Goal: Task Accomplishment & Management: Manage account settings

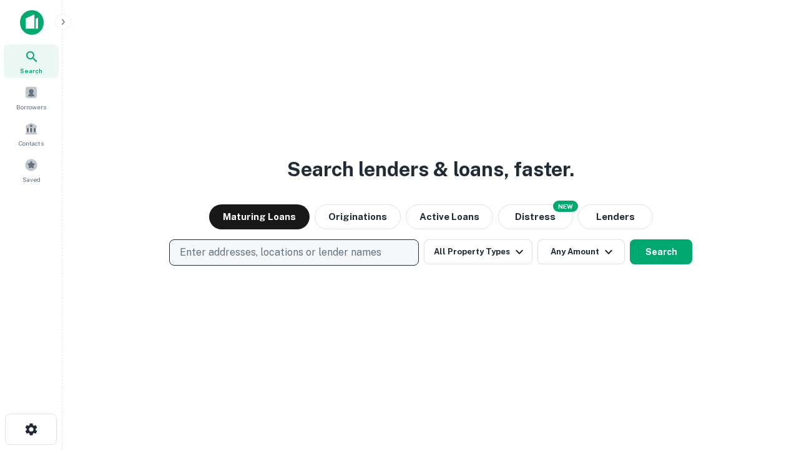
click at [294, 252] on p "Enter addresses, locations or lender names" at bounding box center [281, 252] width 202 height 15
type input "**********"
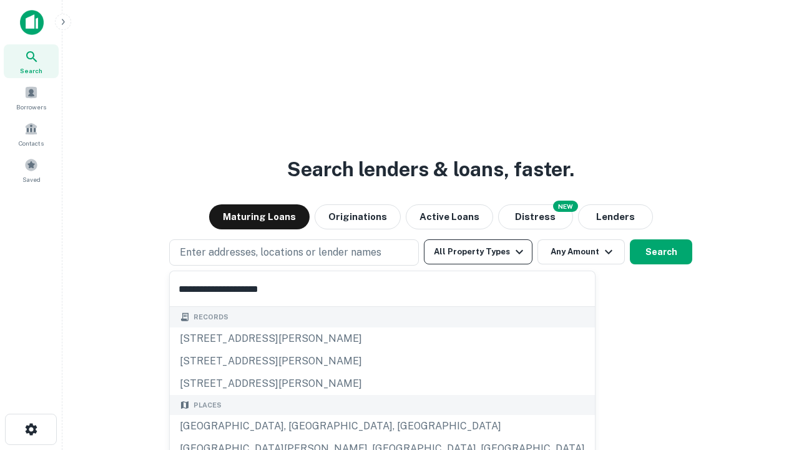
click at [299, 426] on div "Santa Monica, CA, USA" at bounding box center [382, 426] width 425 height 22
click at [478, 252] on button "All Property Types" at bounding box center [478, 251] width 109 height 25
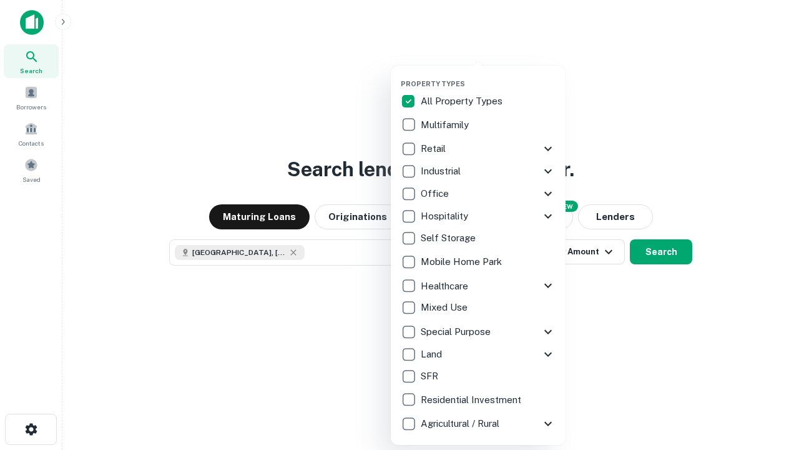
click at [488, 76] on button "button" at bounding box center [488, 76] width 175 height 1
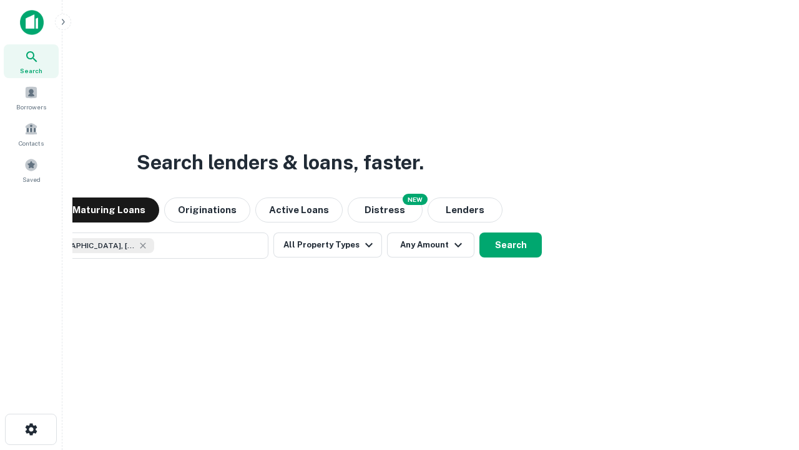
scroll to position [20, 0]
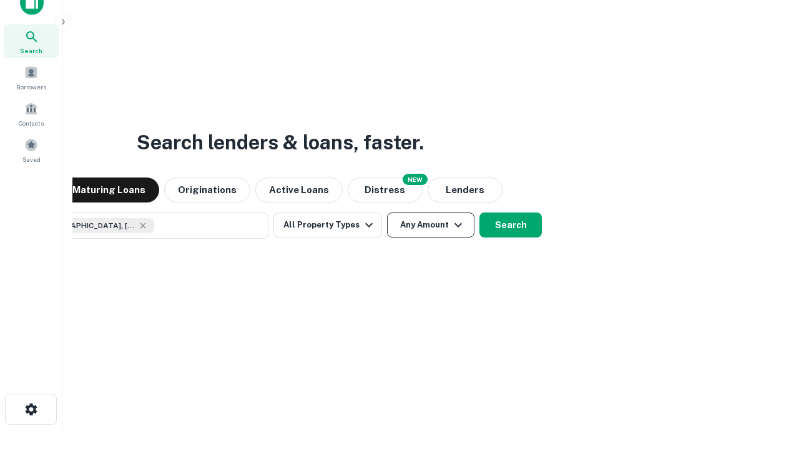
click at [387, 212] on button "Any Amount" at bounding box center [430, 224] width 87 height 25
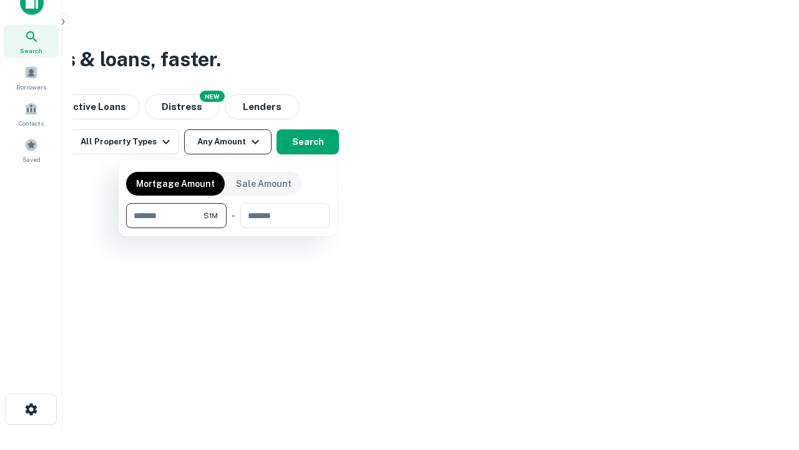
type input "*******"
click at [228, 228] on button "button" at bounding box center [228, 228] width 204 height 1
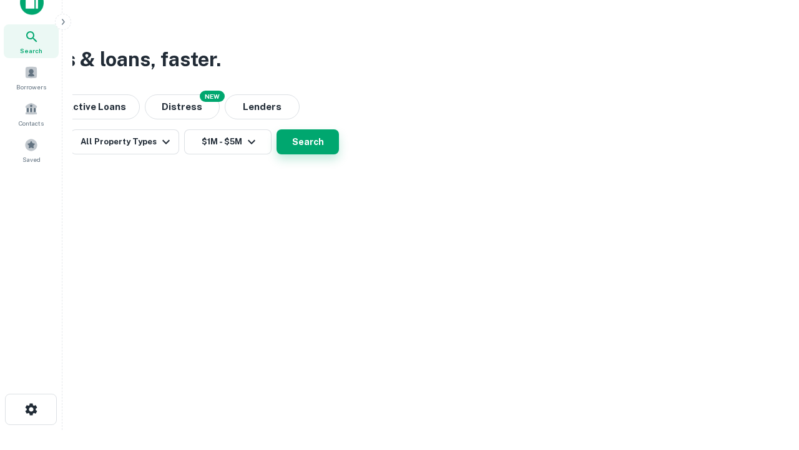
click at [339, 154] on button "Search" at bounding box center [308, 141] width 62 height 25
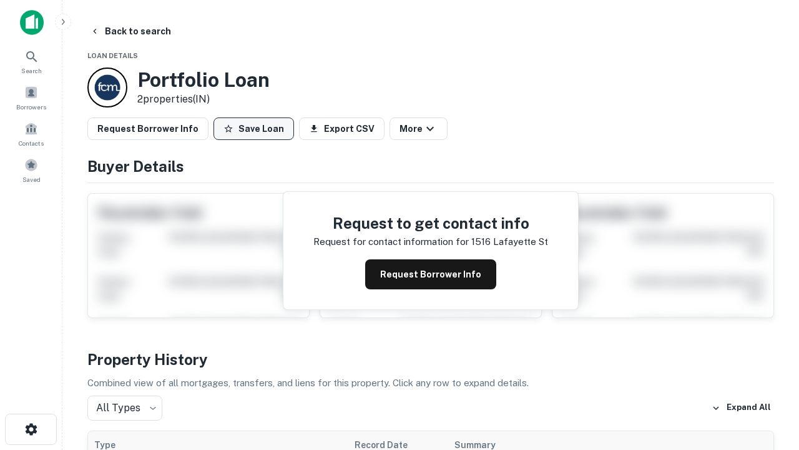
click at [254, 129] on button "Save Loan" at bounding box center [254, 128] width 81 height 22
click at [257, 129] on button "Loan Saved" at bounding box center [257, 128] width 86 height 22
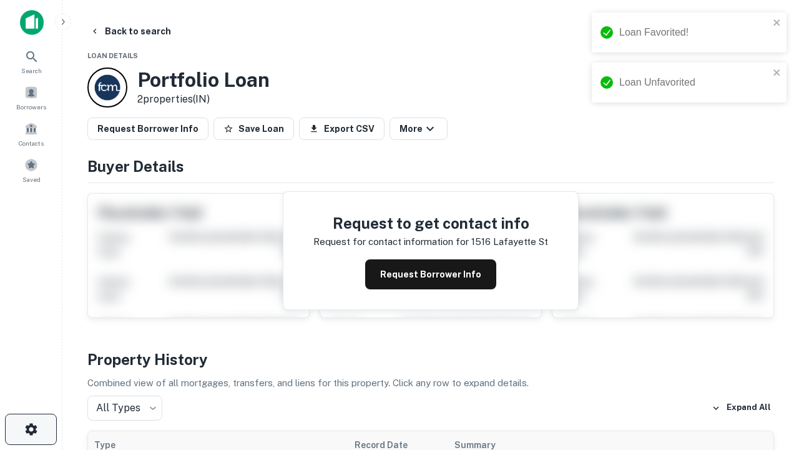
click at [31, 429] on icon "button" at bounding box center [31, 429] width 15 height 15
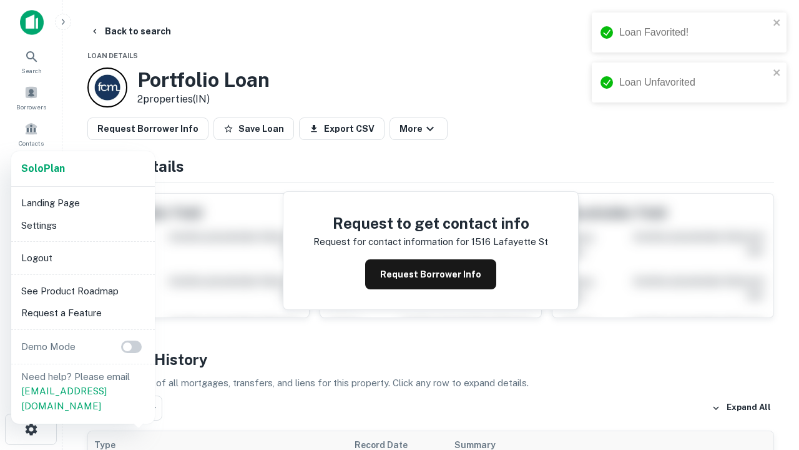
click at [82, 257] on li "Logout" at bounding box center [83, 258] width 134 height 22
